Goal: Transaction & Acquisition: Purchase product/service

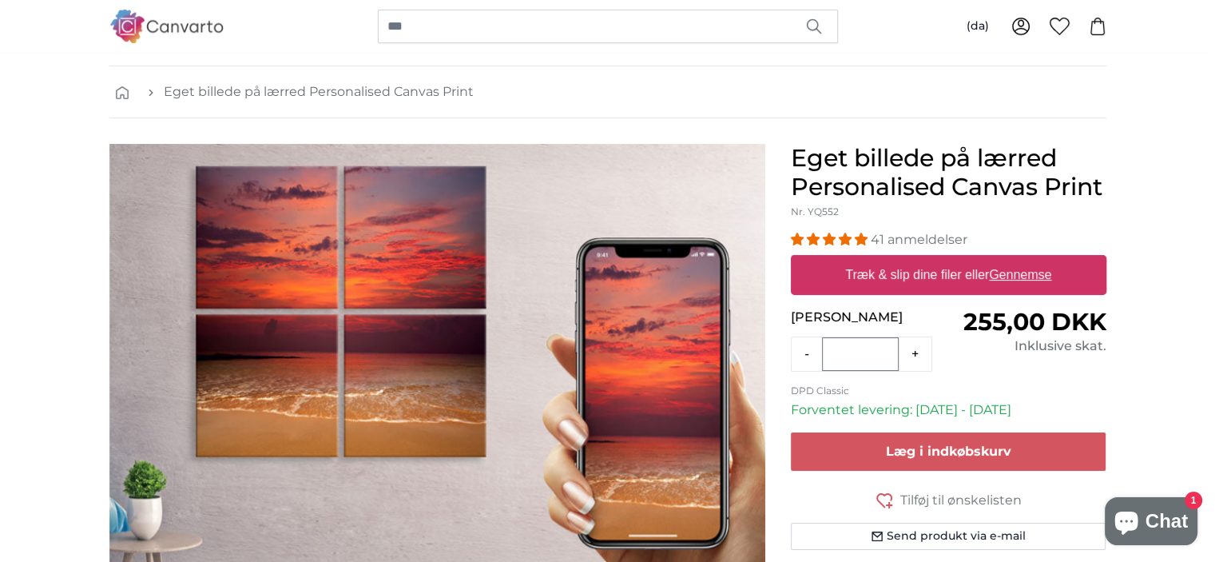
scroll to position [80, 0]
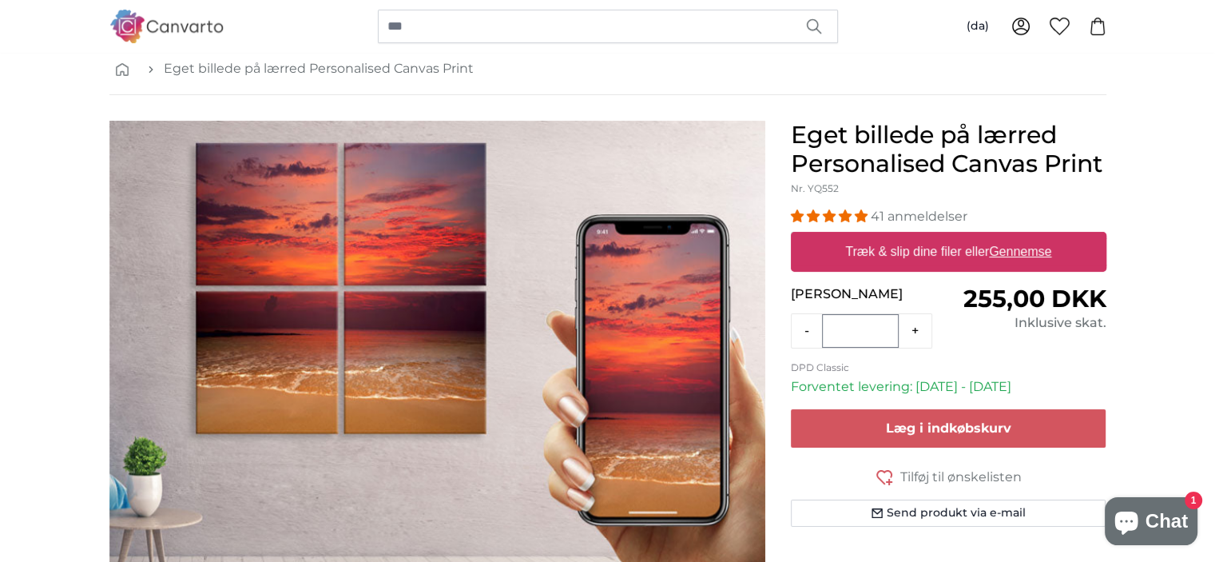
click at [919, 257] on label "Træk & slip dine filer eller Gennemse" at bounding box center [948, 252] width 219 height 32
click at [919, 236] on input "Træk & slip dine filer eller Gennemse" at bounding box center [949, 234] width 316 height 5
type input "**********"
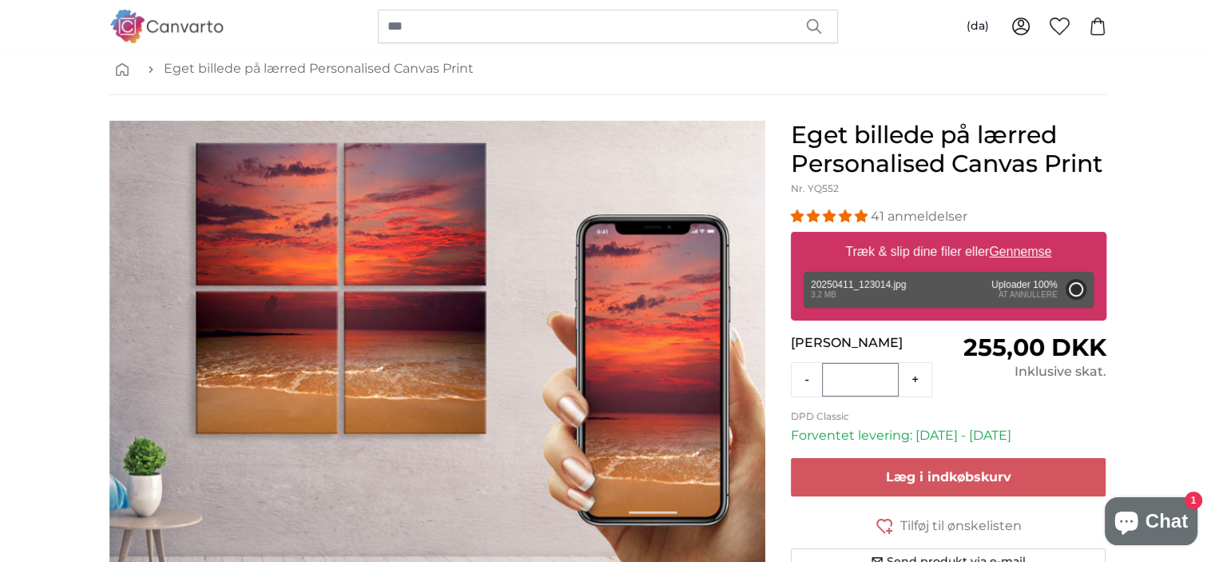
drag, startPoint x: 1003, startPoint y: 373, endPoint x: 1034, endPoint y: 397, distance: 39.3
click at [1032, 397] on form "41 anmeldelser Format 40 x 30 cm 255,00 kr 60 x 45 cm 400,00 kr 80 x 60 cm 550,…" at bounding box center [949, 391] width 316 height 368
click at [1034, 398] on form "41 anmeldelser Format 40 x 30 cm 255,00 kr 60 x 45 cm 400,00 kr 80 x 60 cm 550,…" at bounding box center [949, 391] width 316 height 368
click at [898, 285] on div "Fjern Prøv igen Fjern Upload Annuler Prøv igen Fjern 20250411_123014.jpg edit 3…" at bounding box center [949, 290] width 290 height 36
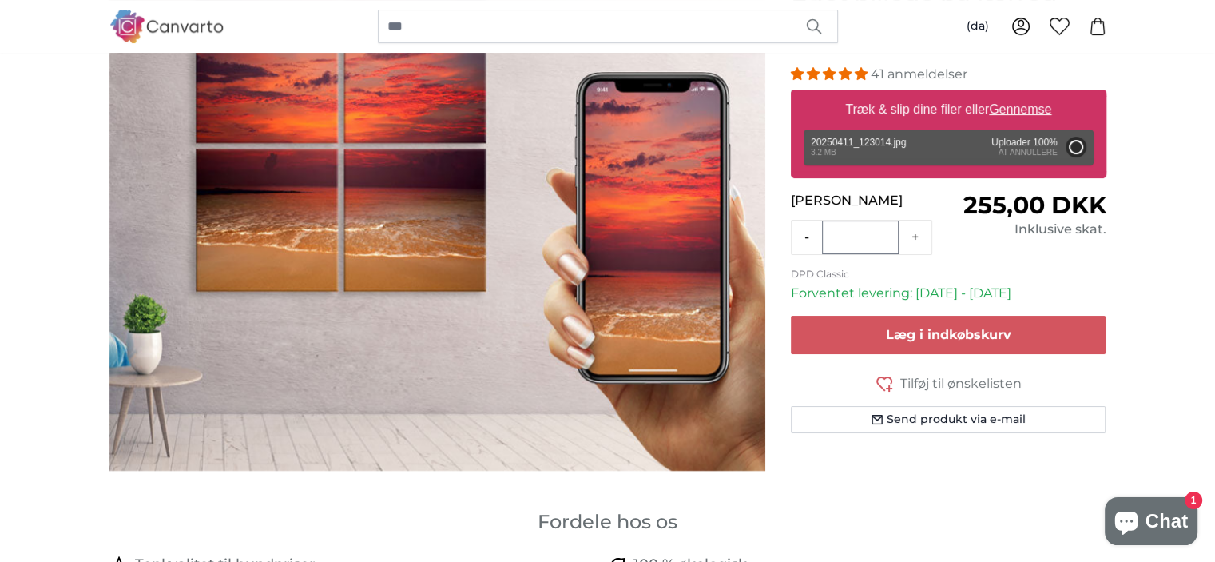
scroll to position [240, 0]
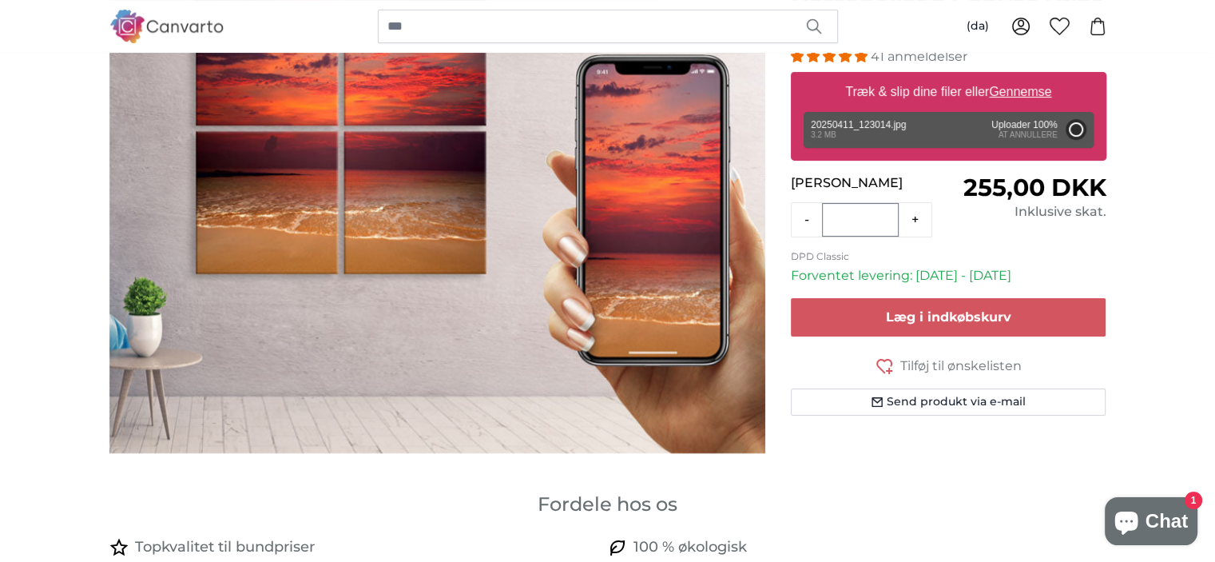
click at [1018, 89] on u "Gennemse" at bounding box center [1020, 92] width 62 height 14
click at [1018, 77] on input "Træk & slip dine filer eller Gennemse" at bounding box center [949, 74] width 316 height 5
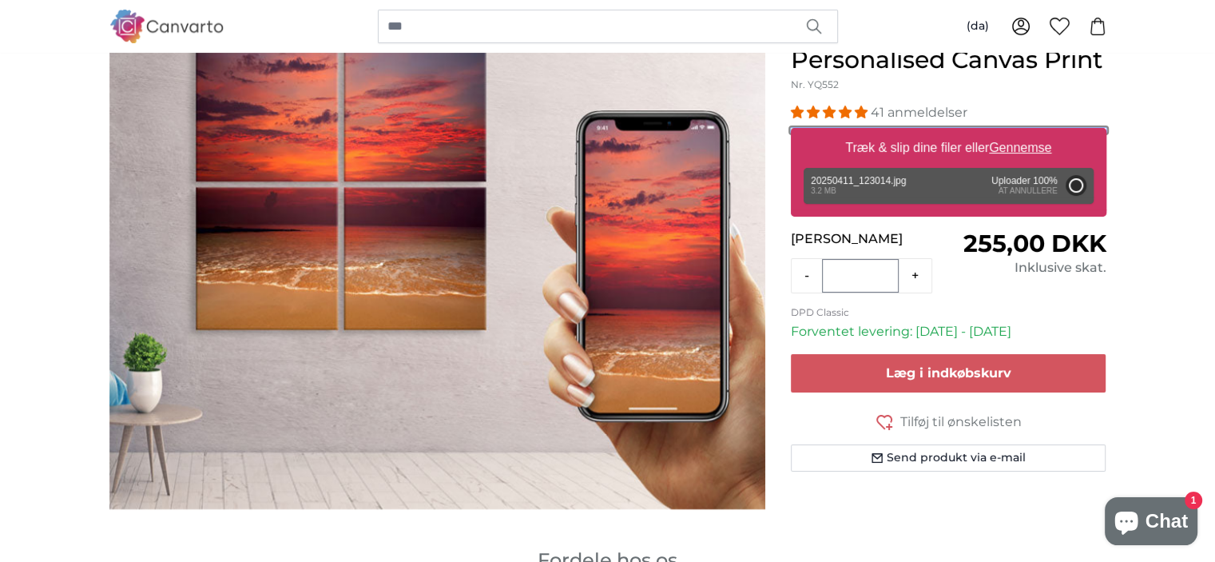
scroll to position [160, 0]
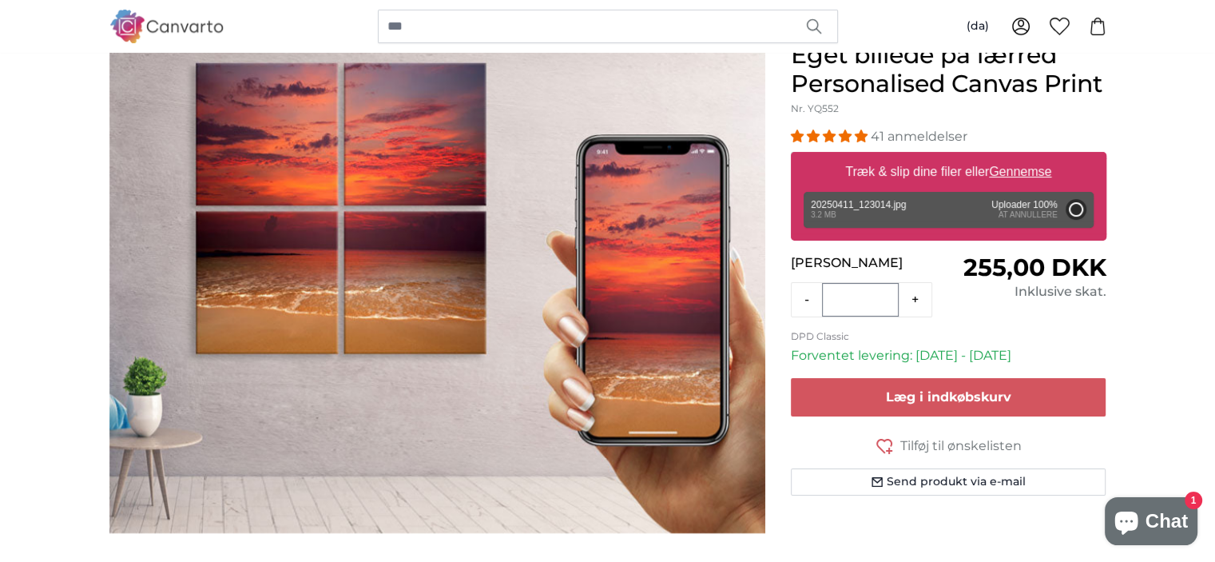
drag, startPoint x: 877, startPoint y: 171, endPoint x: 633, endPoint y: 175, distance: 244.5
click at [492, 174] on product-detail "Eget billede på lærred Personalised Canvas Print Nr. YQ552 41 anmeldelser Format" at bounding box center [608, 280] width 1023 height 531
drag, startPoint x: 900, startPoint y: 159, endPoint x: 419, endPoint y: 173, distance: 482.0
click at [413, 173] on product-detail "Eget billede på lærred Personalised Canvas Print Nr. YQ552 41 anmeldelser Format" at bounding box center [608, 280] width 1023 height 531
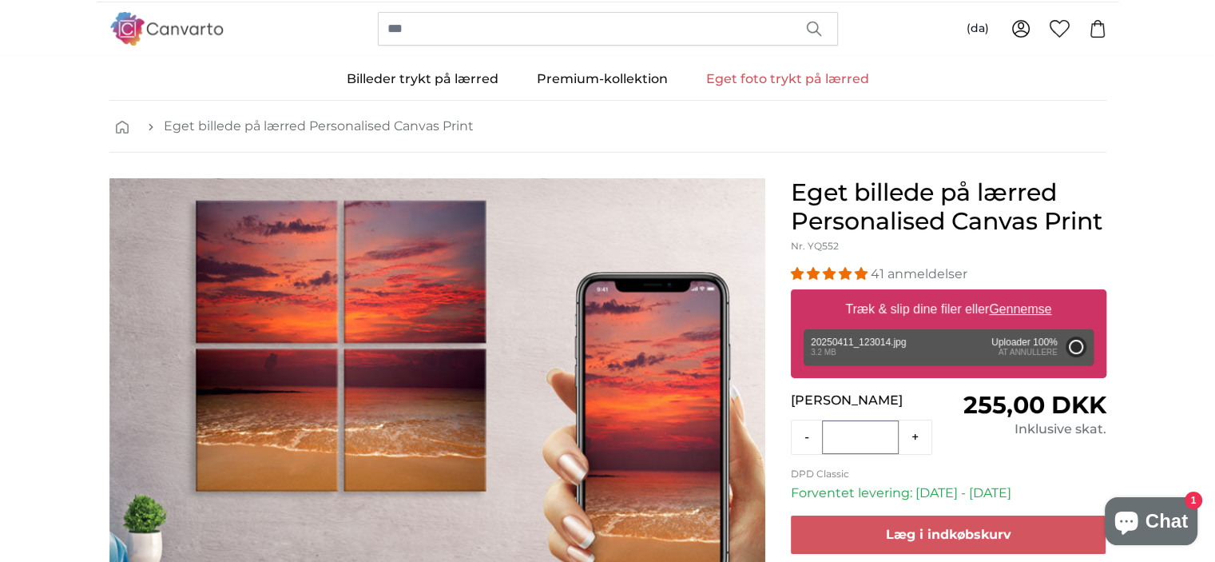
scroll to position [0, 0]
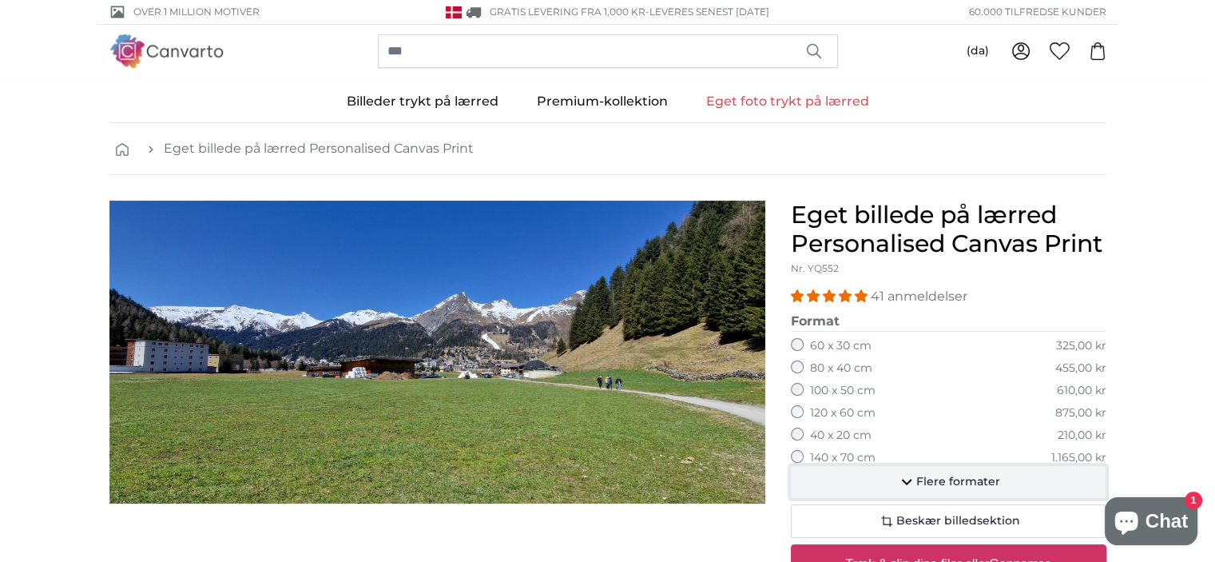
click at [944, 474] on span "Flere formater" at bounding box center [958, 482] width 84 height 16
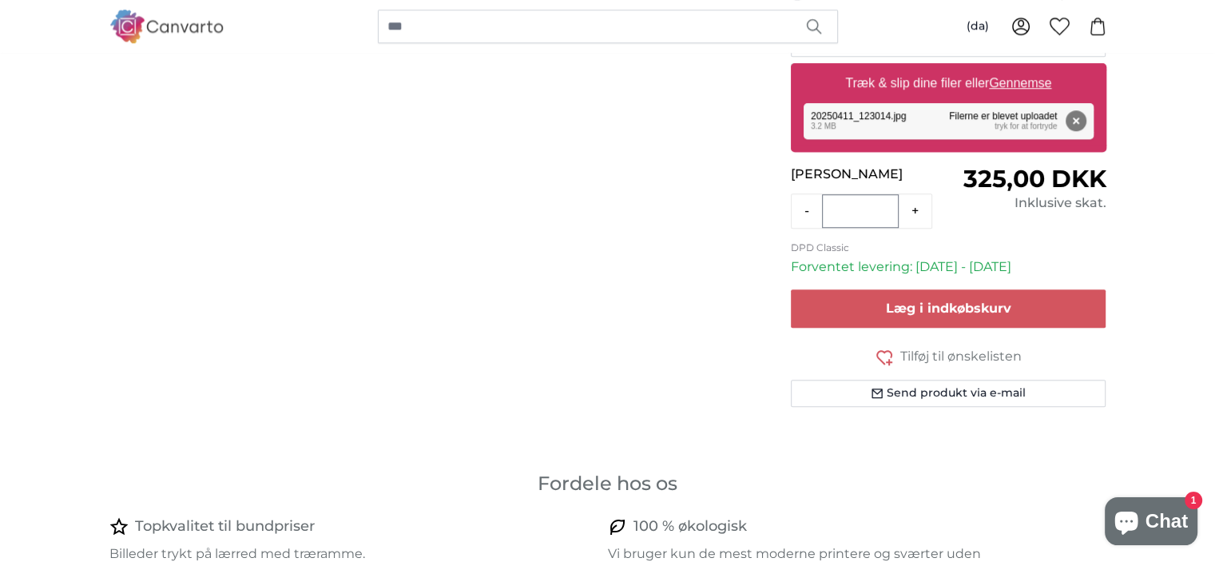
scroll to position [1278, 0]
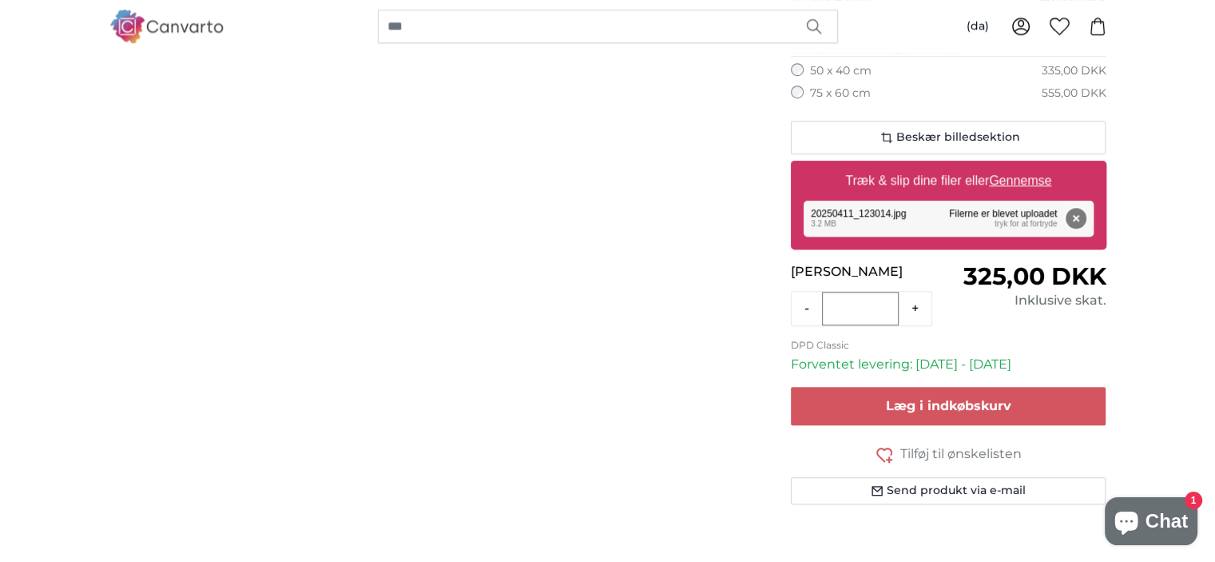
click at [1081, 214] on button "Fjern" at bounding box center [1075, 218] width 21 height 21
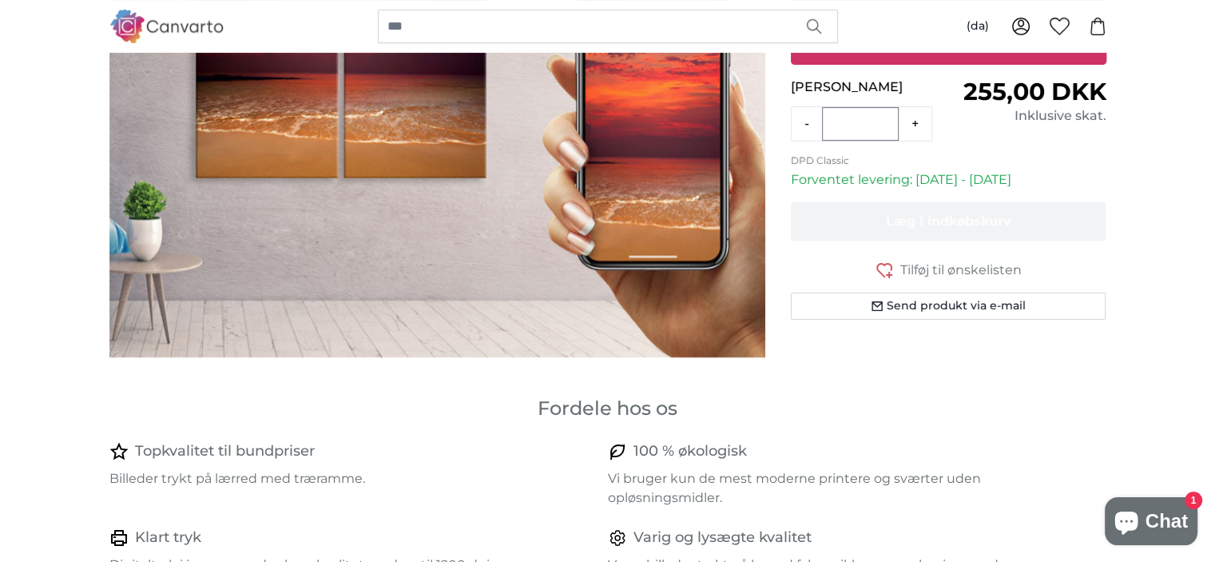
scroll to position [160, 0]
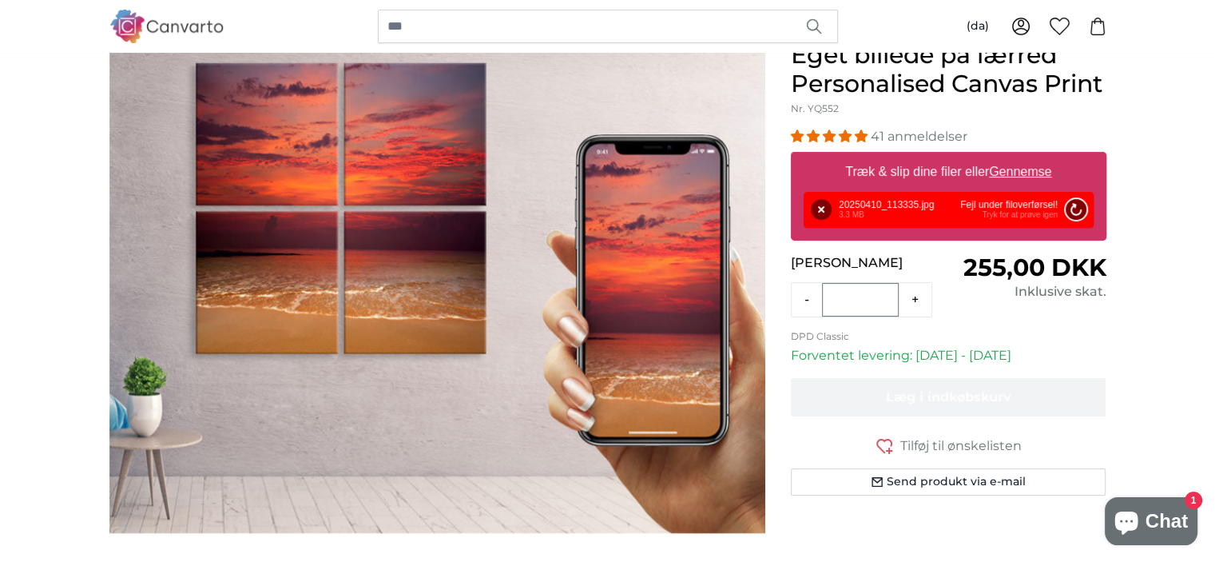
click at [1083, 210] on button "Prøv igen" at bounding box center [1075, 209] width 21 height 21
